Goal: Information Seeking & Learning: Learn about a topic

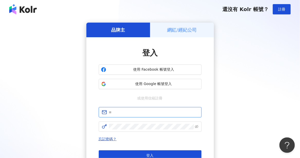
click at [127, 110] on input "text" at bounding box center [153, 112] width 89 height 6
type input "**********"
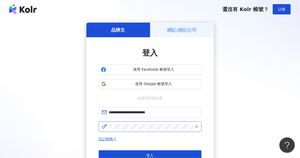
click button "登入" at bounding box center [150, 155] width 103 height 10
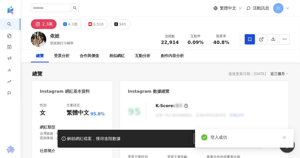
click at [48, 100] on div "性別 女 主要語言 繁體中文 95.8% 網紅類型 台灣旅遊 · 促購導購 · 親子旅遊 · 香水 · 教育與學習 · 美食 · 旅遊 社群簡介 台北媽媽日常…" at bounding box center [72, 158] width 80 height 120
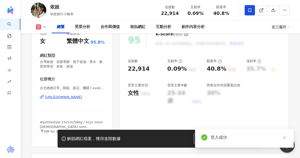
scroll to position [77, 0]
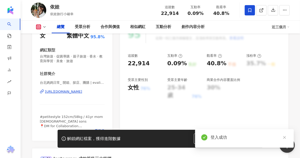
click at [75, 92] on div "https://www.instagram.com/evalife152/" at bounding box center [63, 91] width 37 height 5
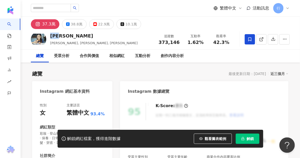
drag, startPoint x: 51, startPoint y: 36, endPoint x: 64, endPoint y: 37, distance: 13.1
click at [64, 37] on div "[PERSON_NAME]" at bounding box center [94, 36] width 88 height 6
copy div "[PERSON_NAME]"
drag, startPoint x: 63, startPoint y: 44, endPoint x: 82, endPoint y: 42, distance: 19.9
click at [82, 42] on span "[PERSON_NAME], [PERSON_NAME], wufeili" at bounding box center [94, 43] width 88 height 4
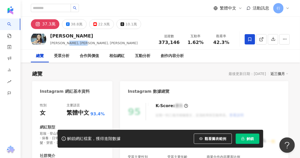
copy span "Natalie吳斐莉"
